Goal: Information Seeking & Learning: Learn about a topic

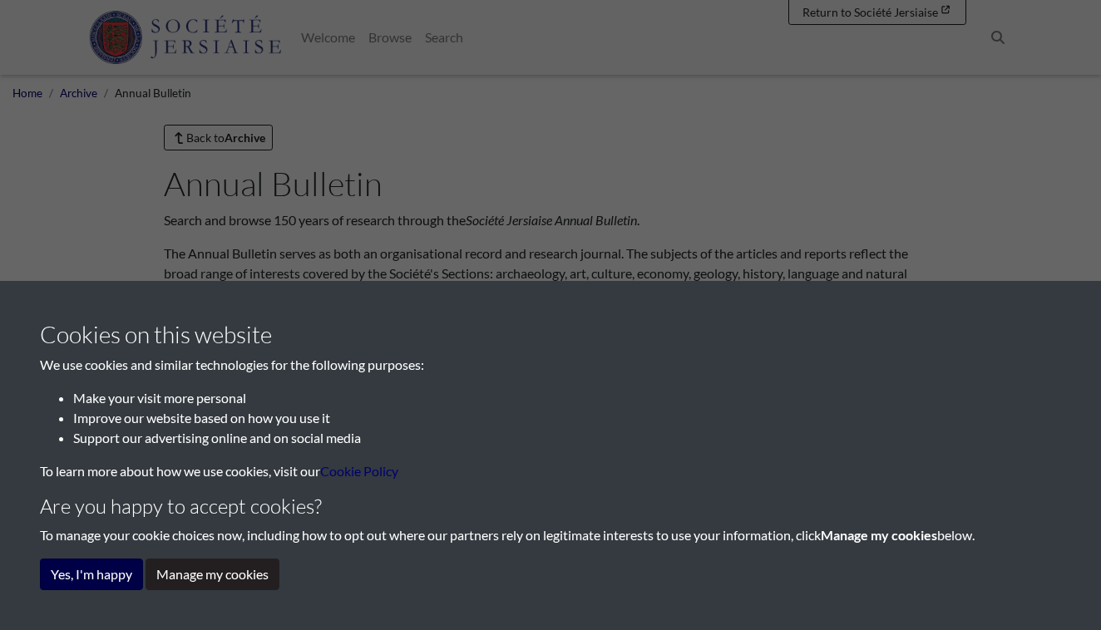
click at [82, 569] on button "Yes, I'm happy" at bounding box center [91, 575] width 103 height 32
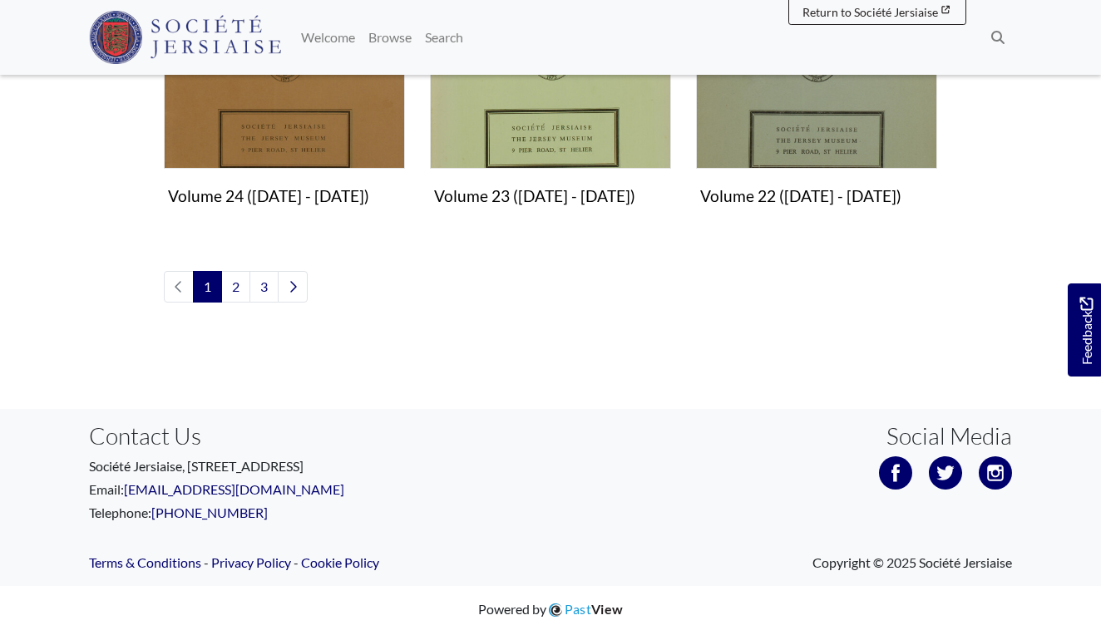
scroll to position [1706, 0]
click at [260, 287] on link "3" at bounding box center [264, 288] width 29 height 32
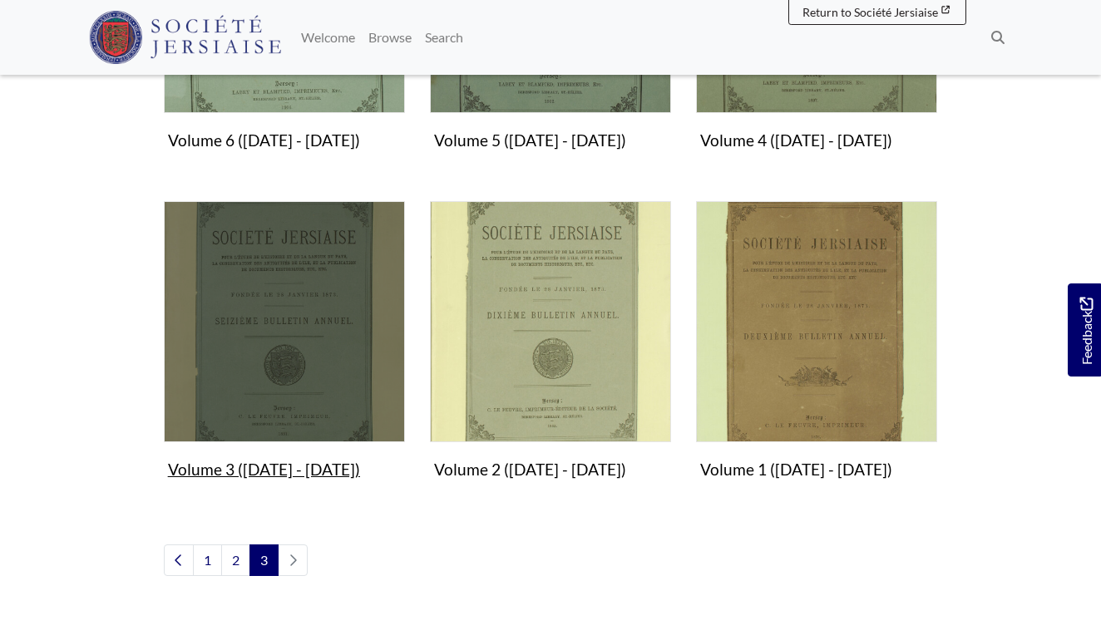
scroll to position [1103, 0]
click at [255, 347] on img "Subcollection" at bounding box center [284, 321] width 241 height 241
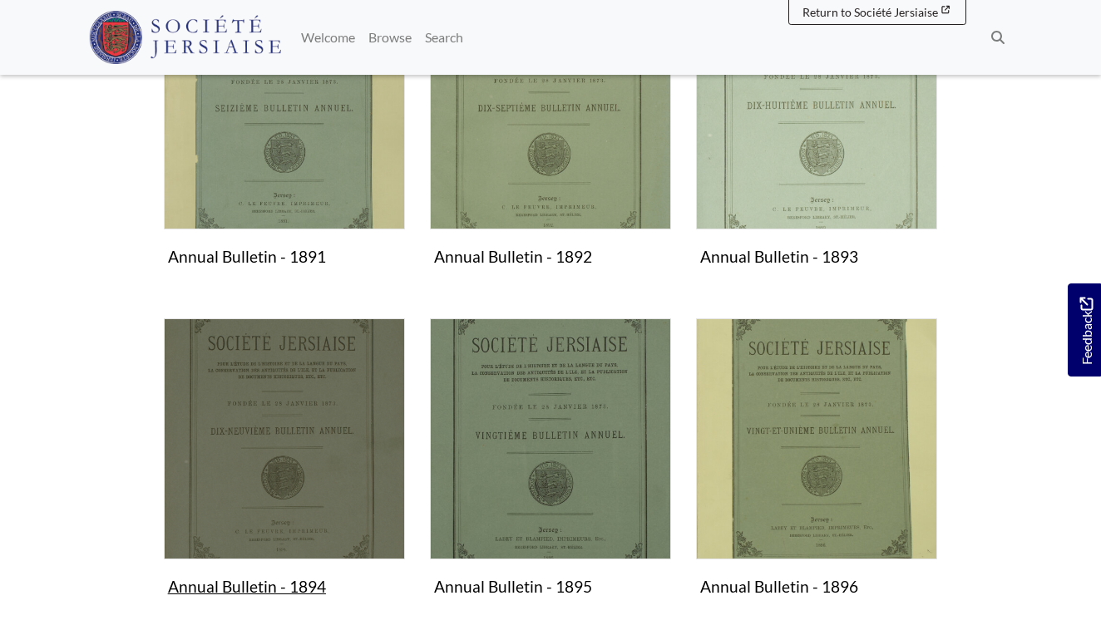
scroll to position [382, 0]
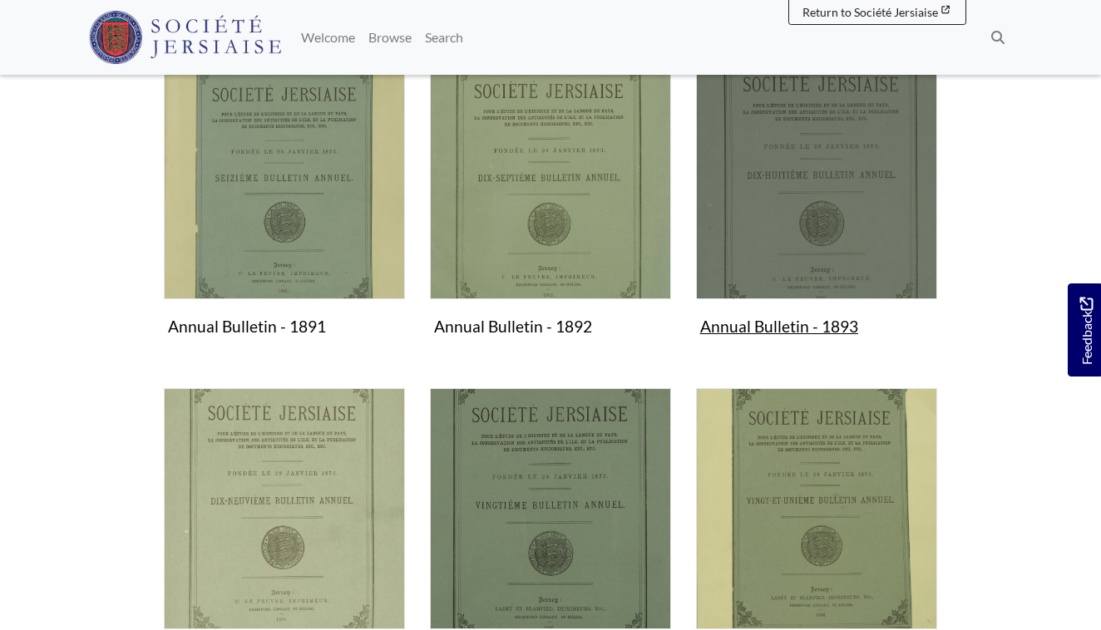
click at [813, 202] on img "Subcollection" at bounding box center [816, 178] width 241 height 241
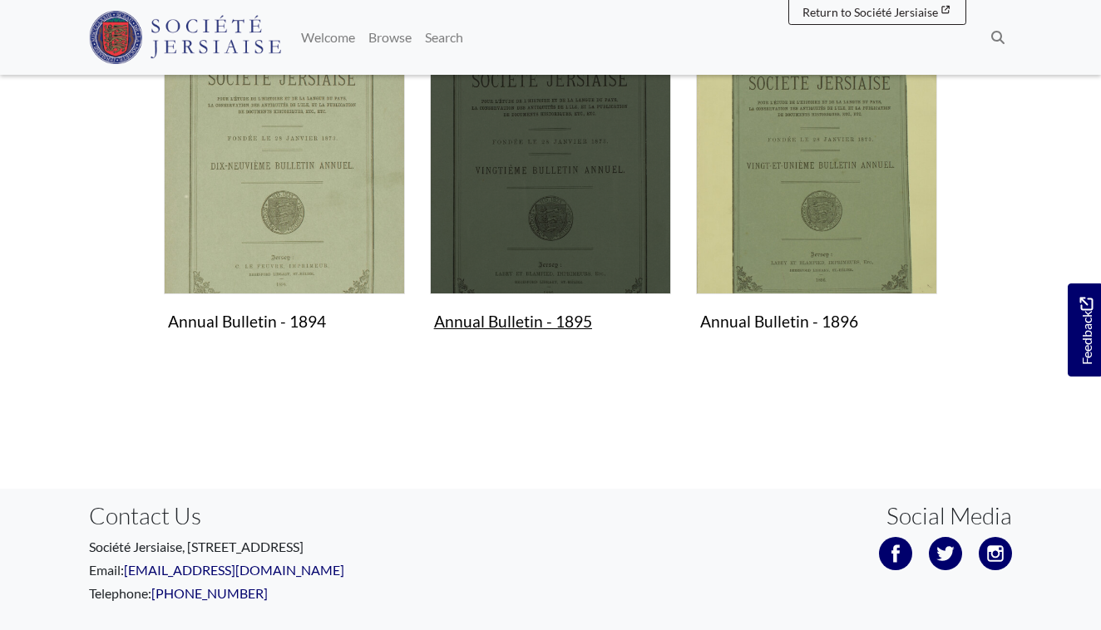
scroll to position [579, 0]
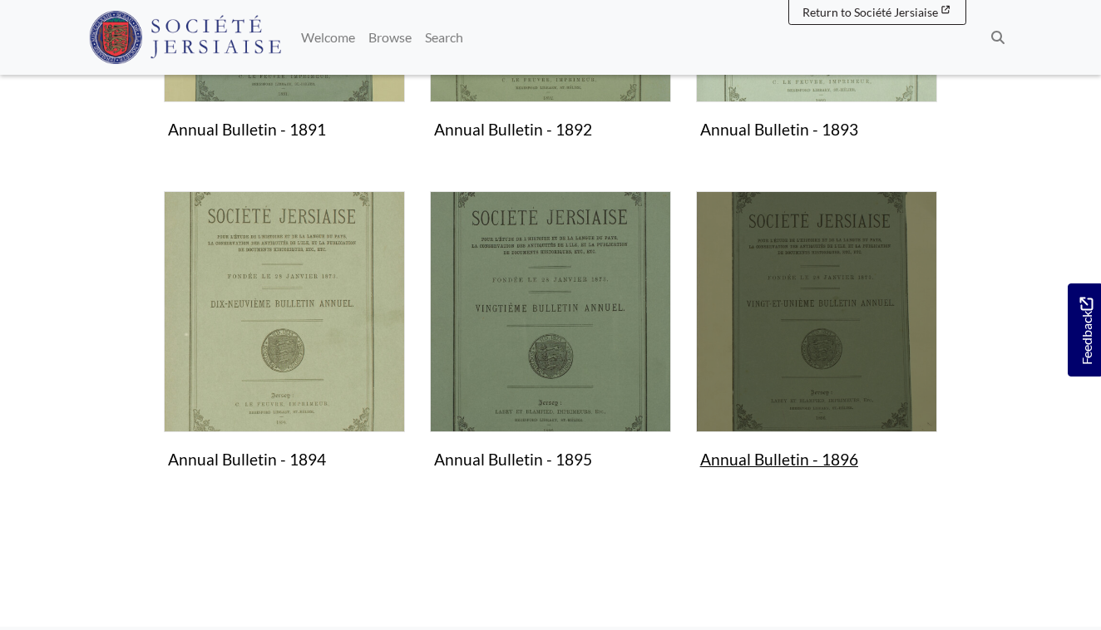
click at [825, 304] on img "Subcollection" at bounding box center [816, 311] width 241 height 241
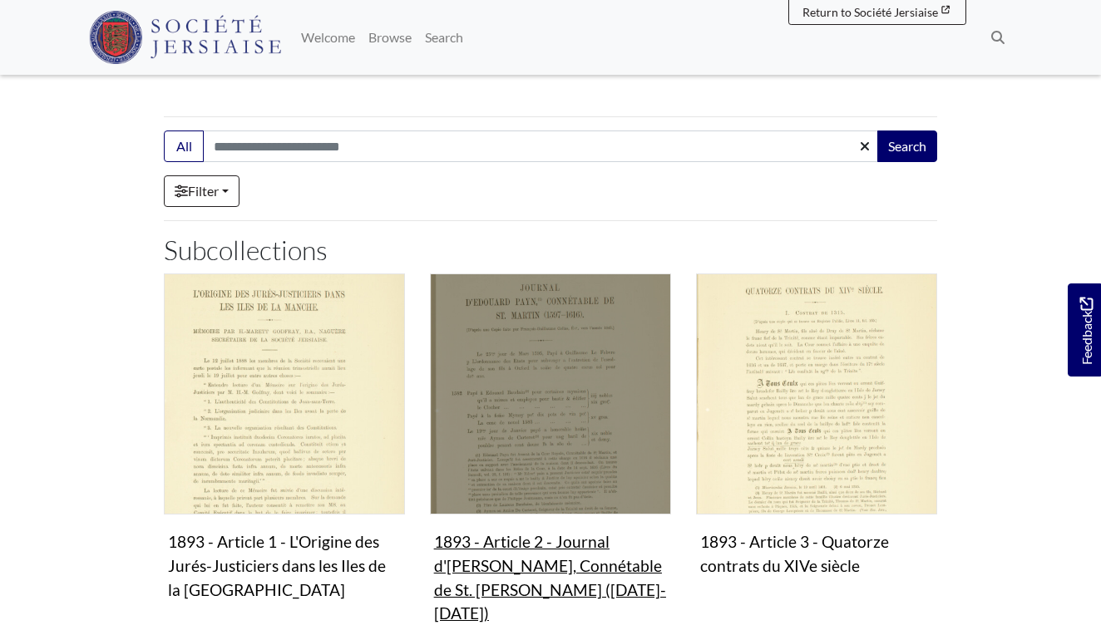
scroll to position [145, 0]
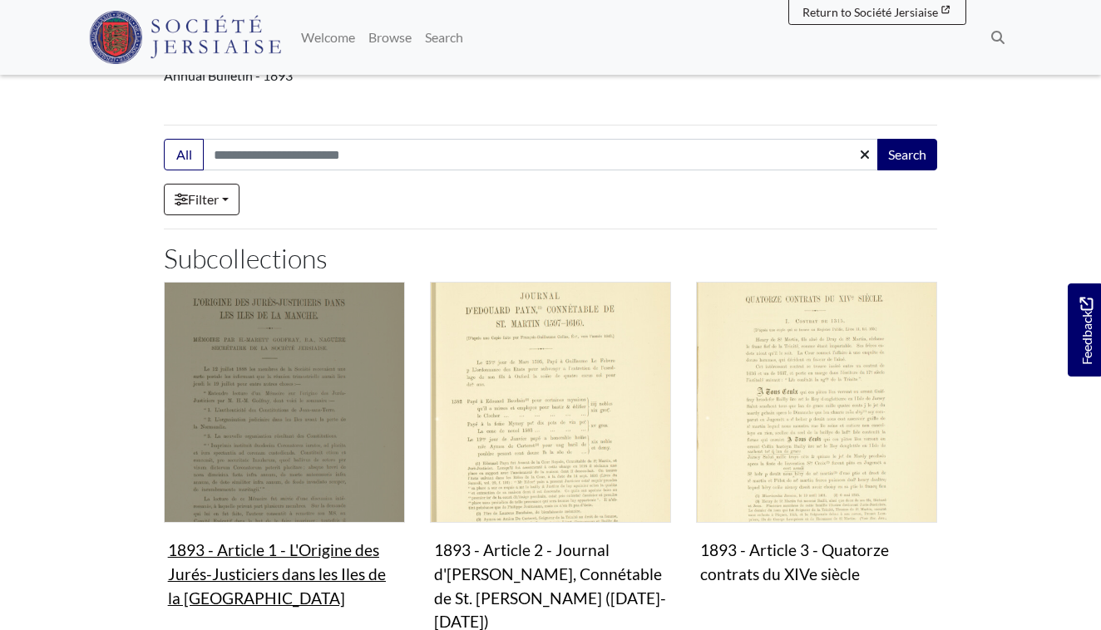
click at [272, 424] on img "Subcollection" at bounding box center [284, 402] width 241 height 241
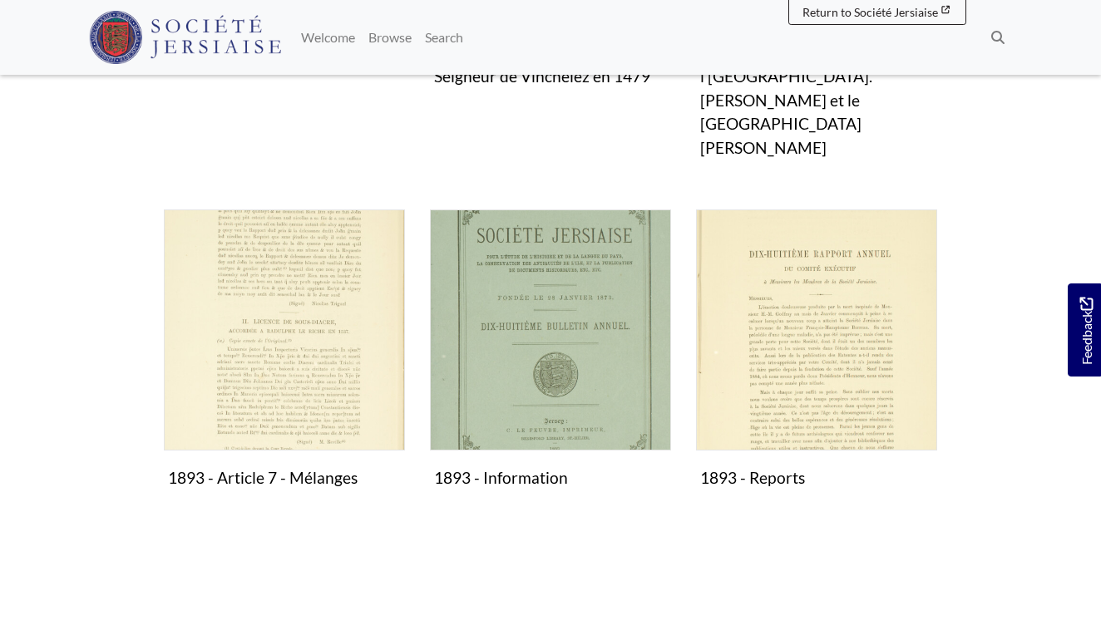
scroll to position [1013, 0]
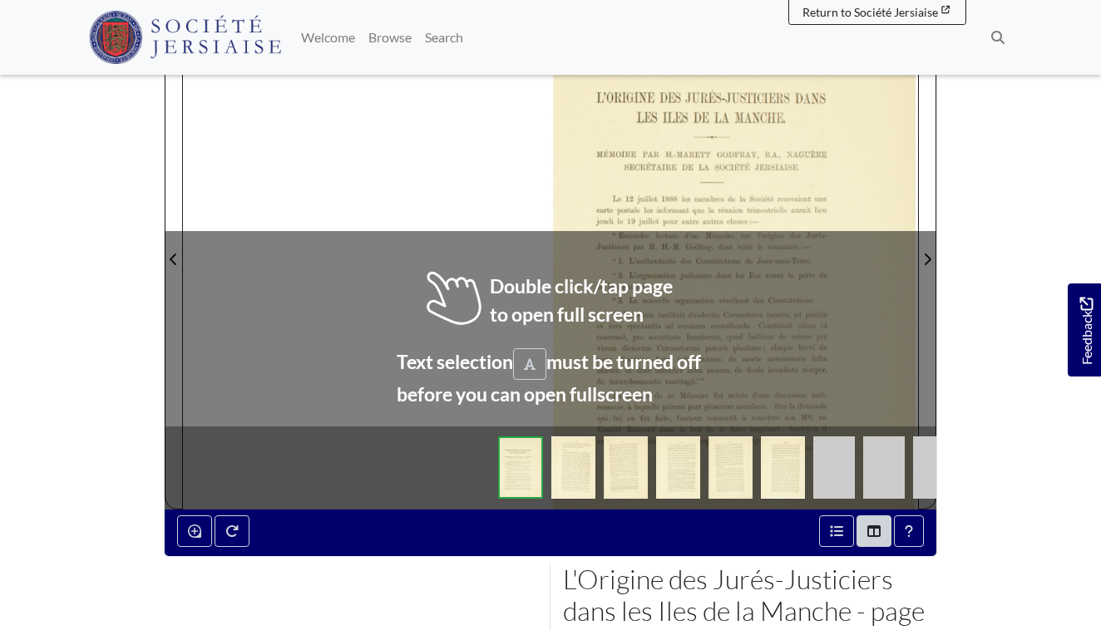
scroll to position [383, 0]
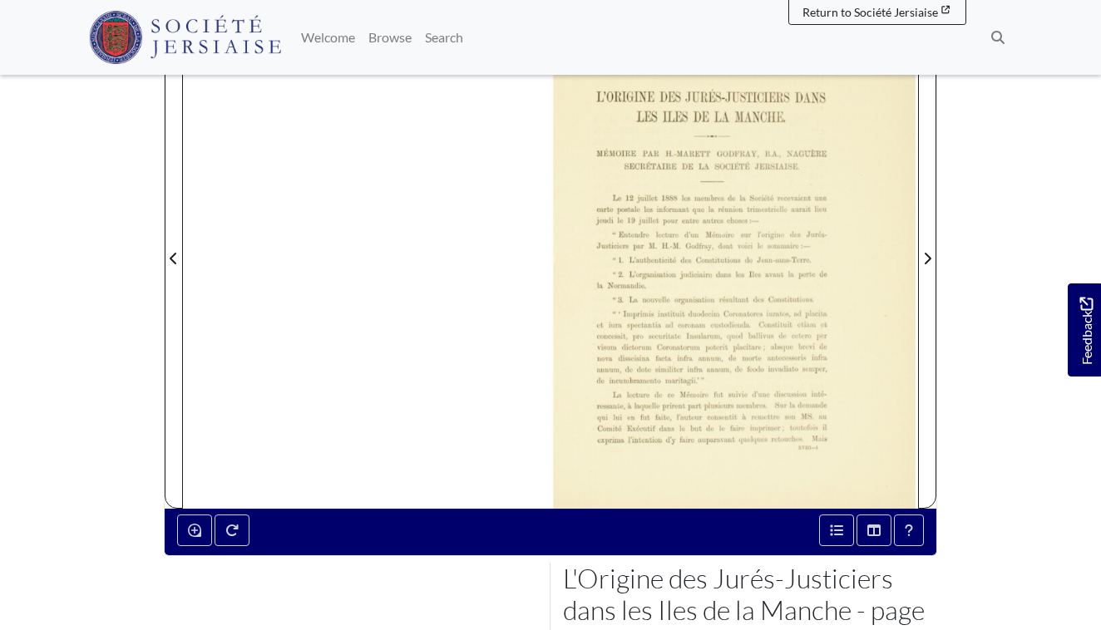
click at [477, 251] on div at bounding box center [550, 248] width 735 height 520
click at [691, 277] on div at bounding box center [735, 248] width 368 height 520
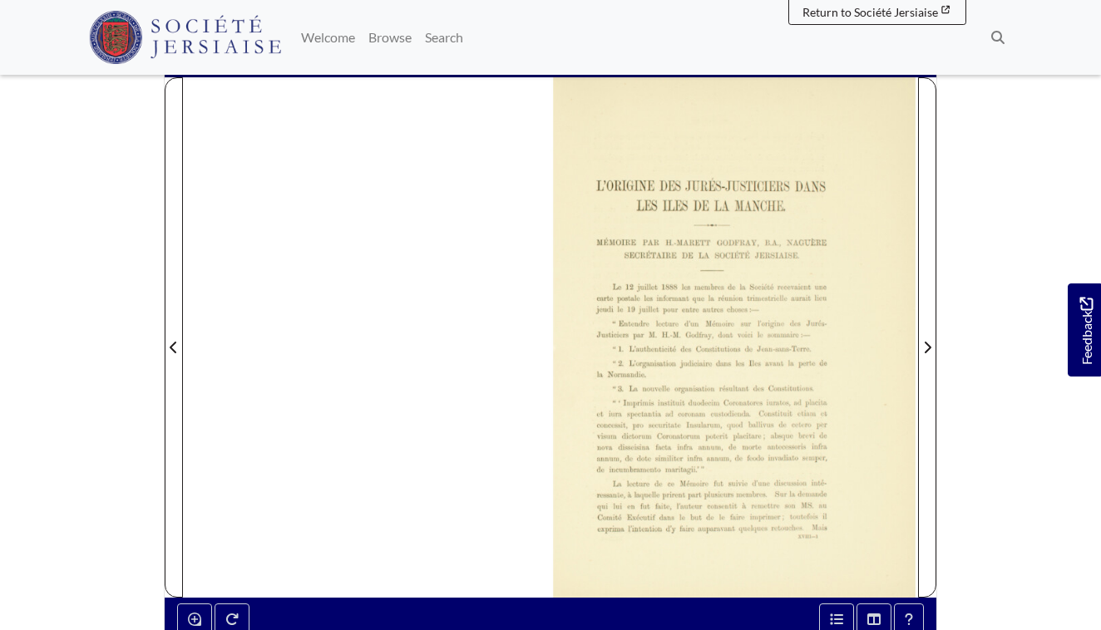
scroll to position [189, 0]
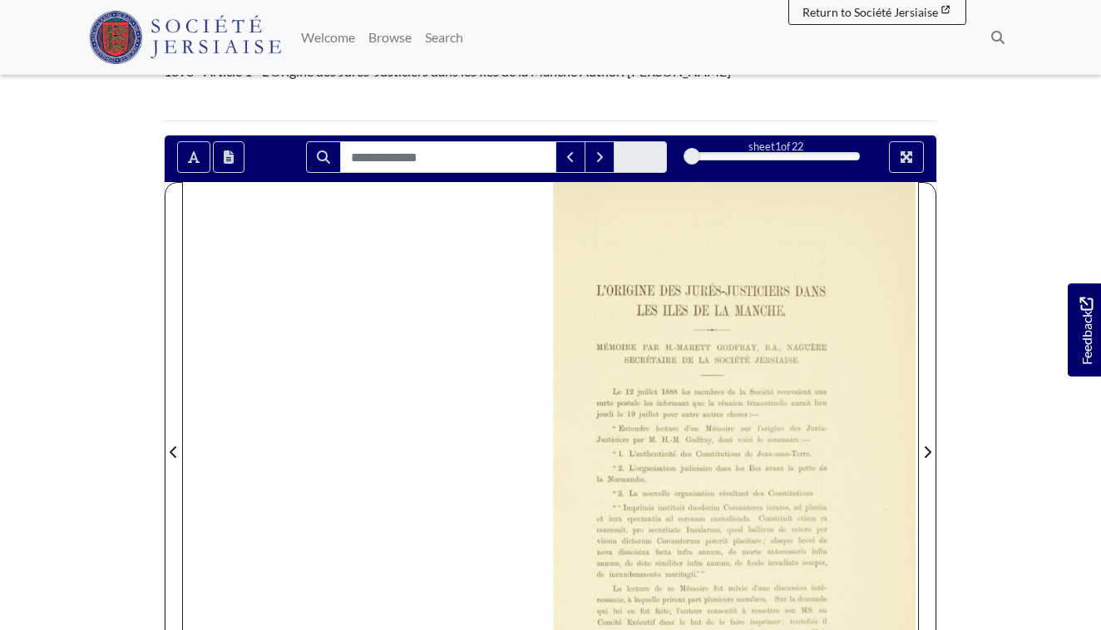
click at [647, 379] on div at bounding box center [735, 442] width 368 height 520
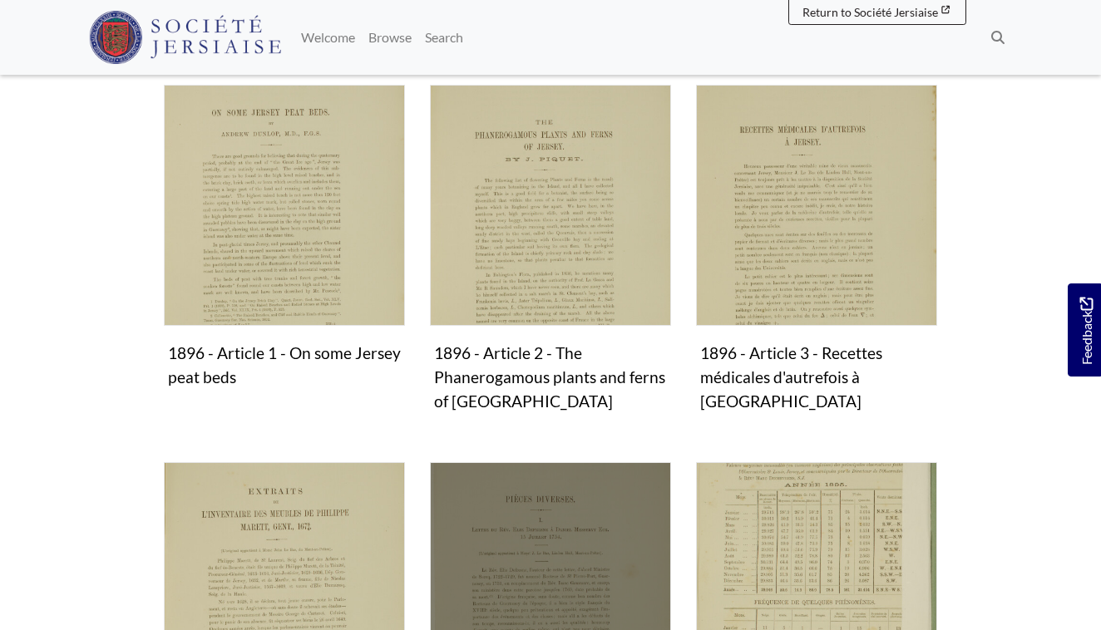
scroll to position [304, 0]
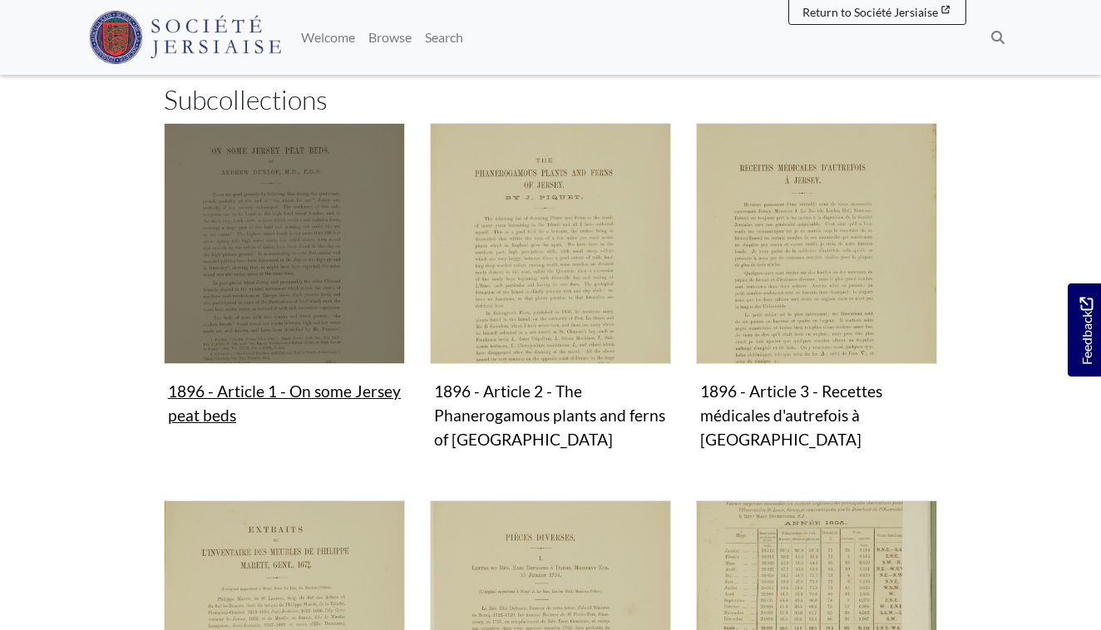
click at [289, 245] on img "Subcollection" at bounding box center [284, 243] width 241 height 241
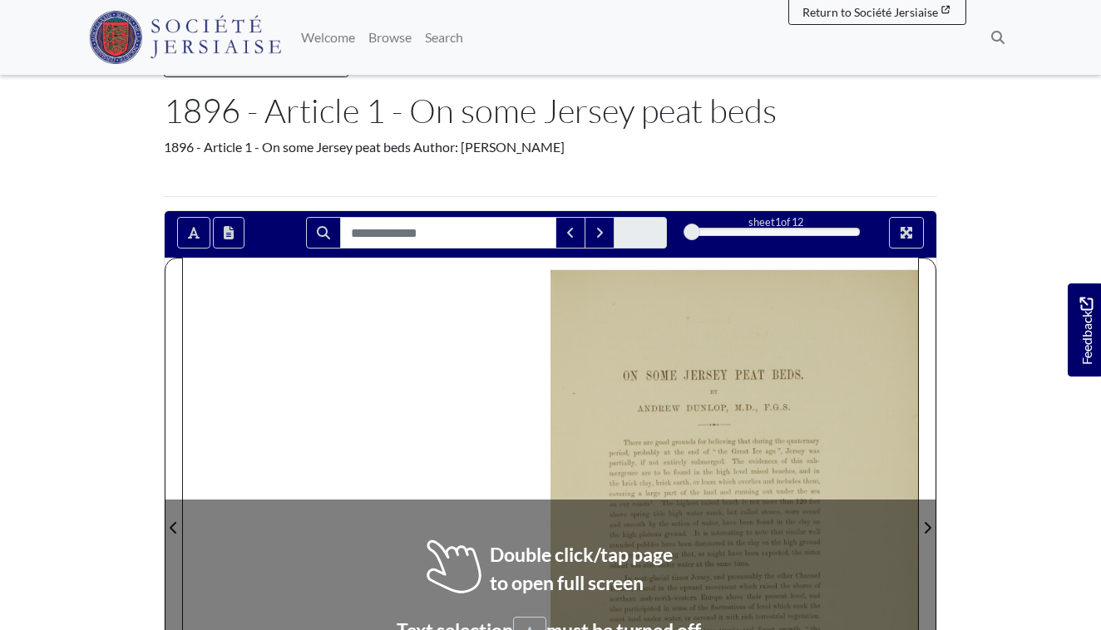
scroll to position [218, 0]
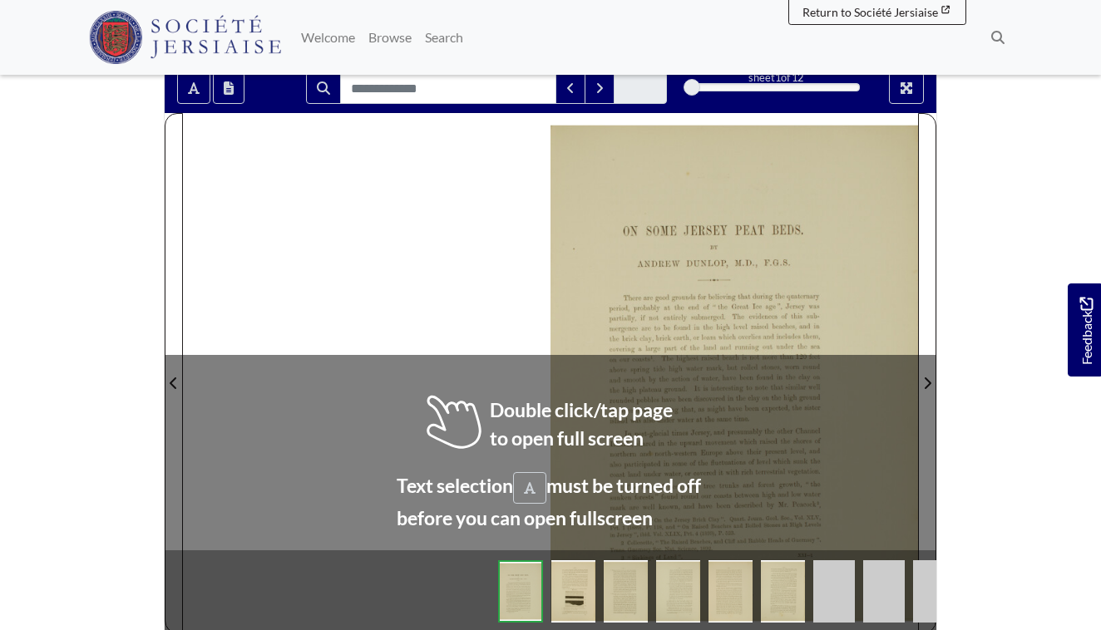
click at [431, 403] on div at bounding box center [550, 373] width 735 height 520
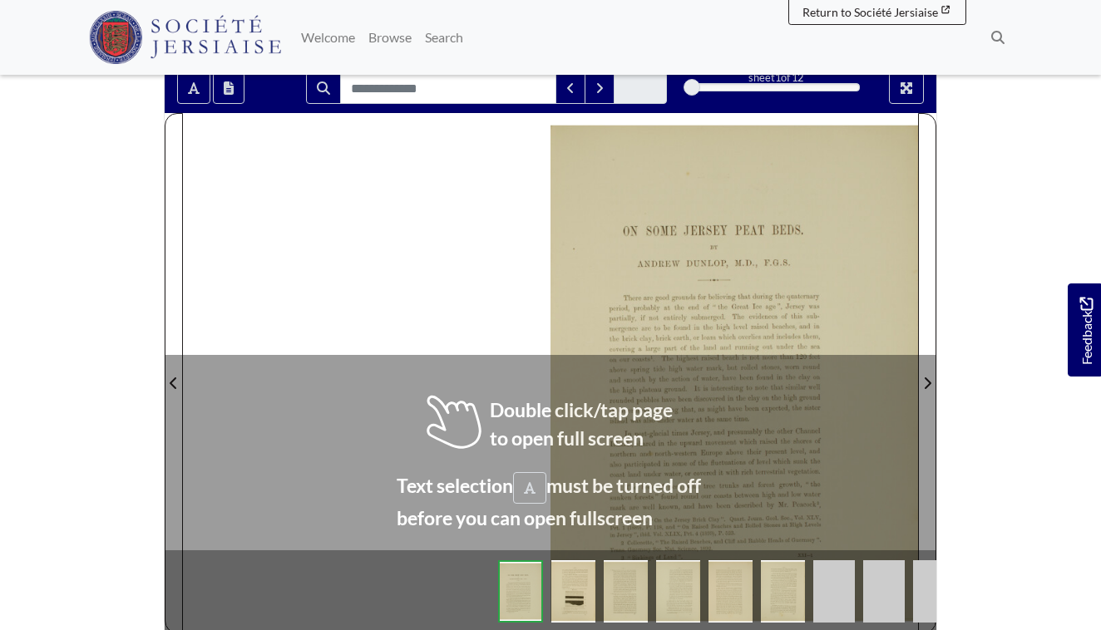
click at [431, 403] on div at bounding box center [550, 373] width 735 height 520
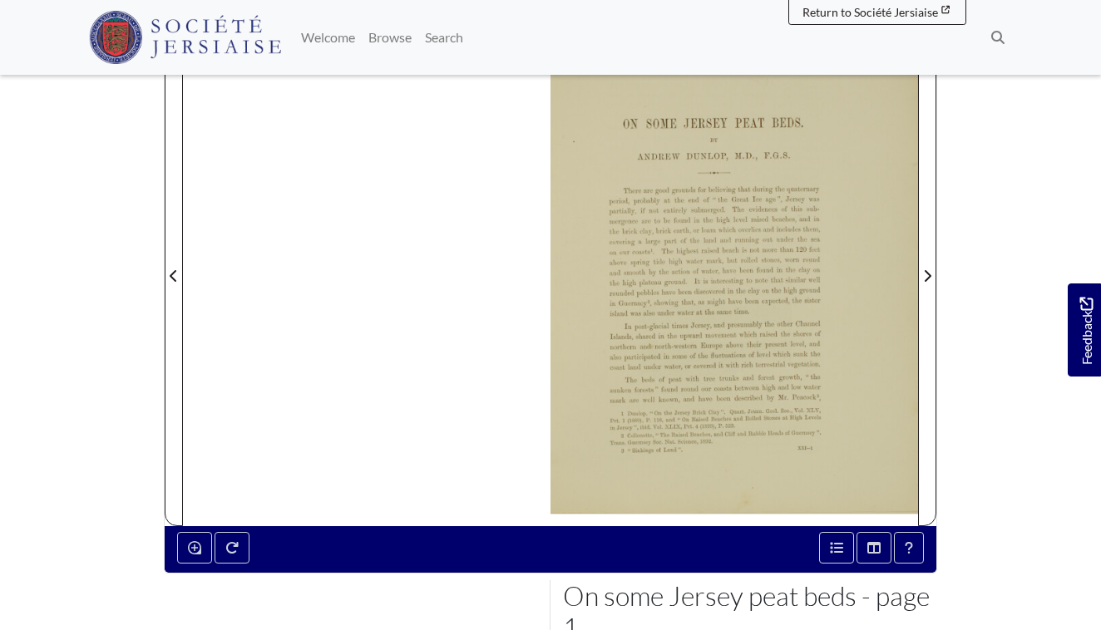
scroll to position [150, 0]
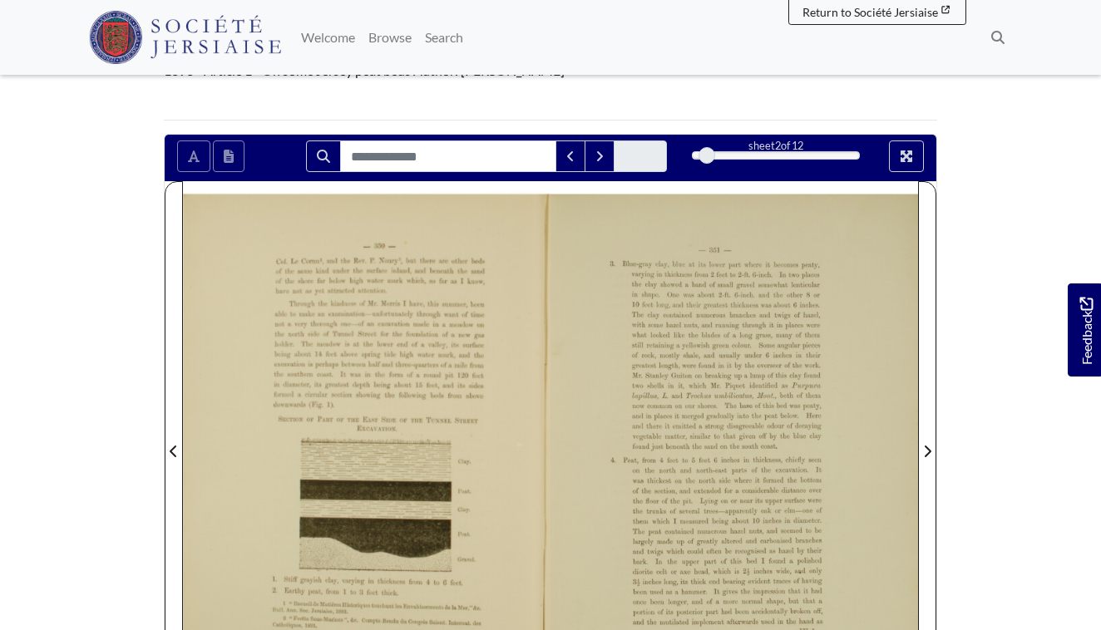
drag, startPoint x: 693, startPoint y: 151, endPoint x: 706, endPoint y: 150, distance: 13.4
click at [706, 150] on div at bounding box center [707, 155] width 17 height 17
drag, startPoint x: 706, startPoint y: 154, endPoint x: 724, endPoint y: 152, distance: 17.5
click at [724, 152] on div at bounding box center [722, 155] width 17 height 17
click at [906, 152] on icon "Full screen mode" at bounding box center [906, 156] width 13 height 13
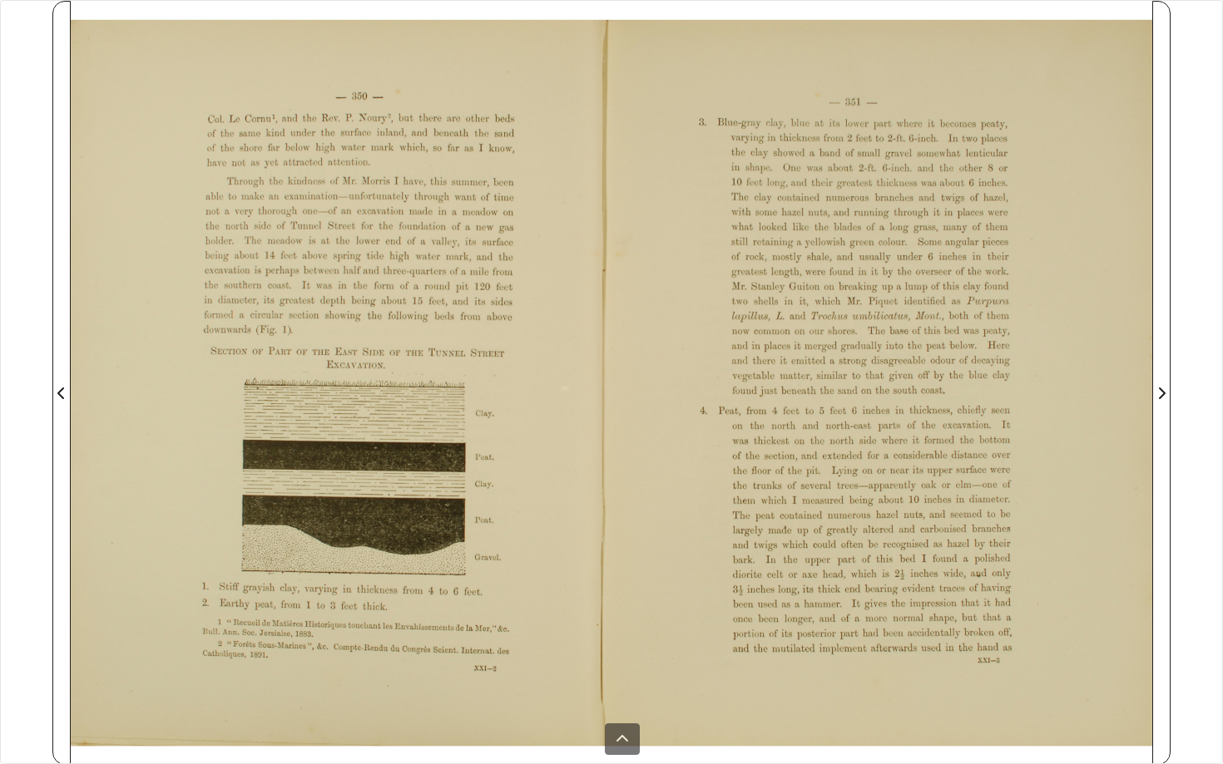
click at [725, 345] on div at bounding box center [881, 383] width 541 height 764
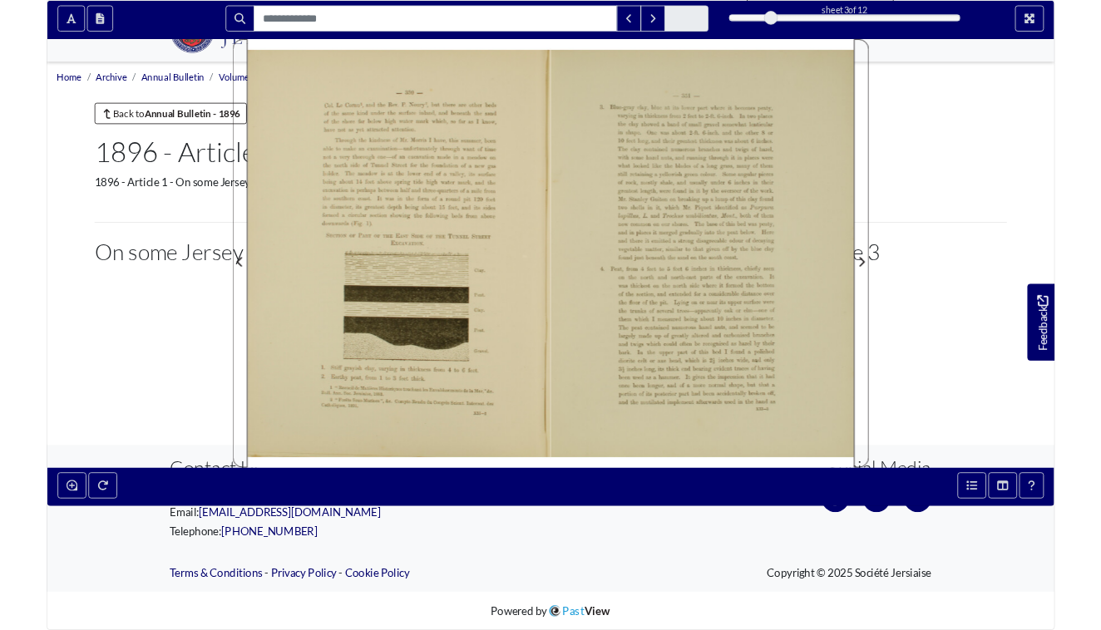
scroll to position [150, 0]
